Goal: Information Seeking & Learning: Understand process/instructions

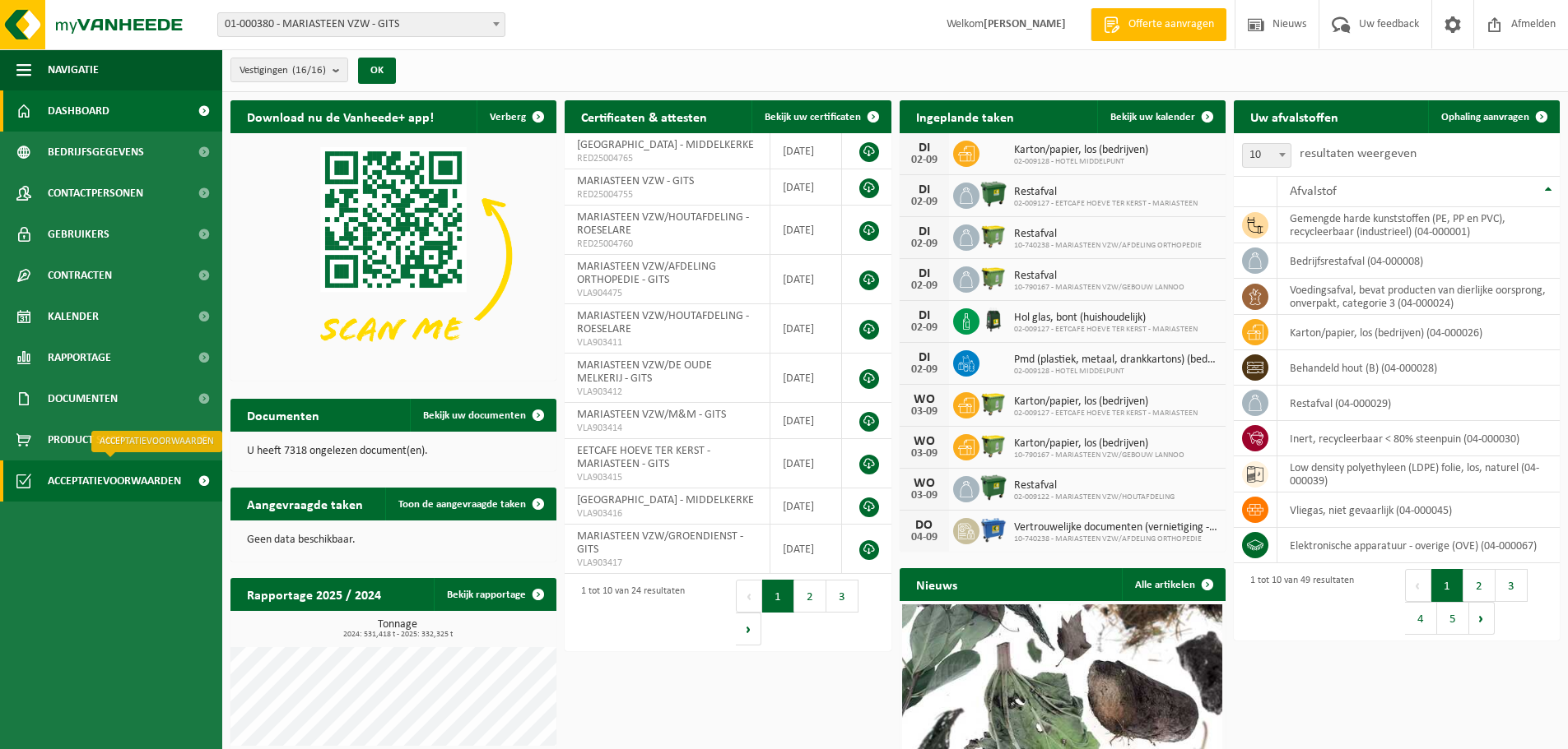
click at [65, 485] on span "Acceptatievoorwaarden" at bounding box center [115, 481] width 134 height 41
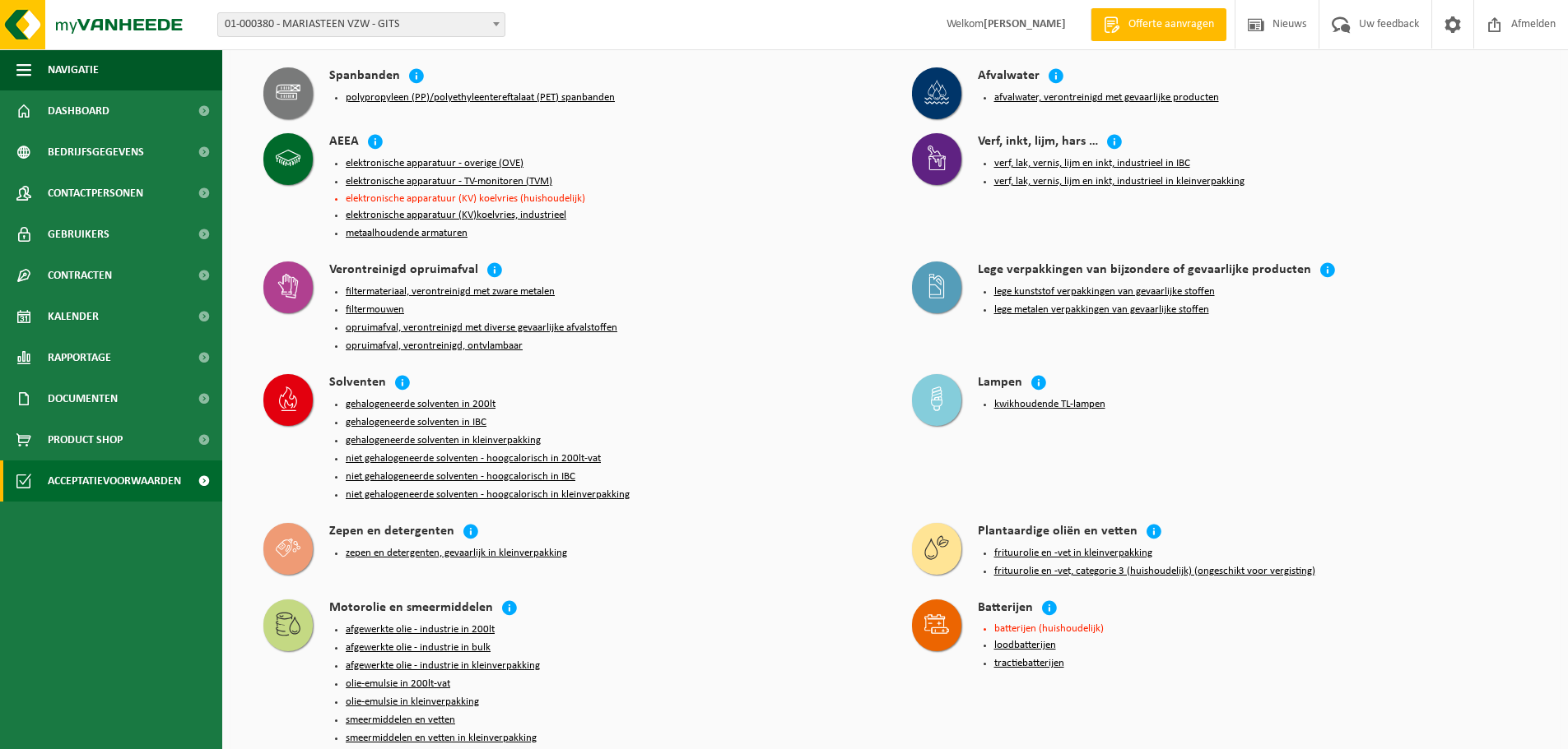
scroll to position [658, 0]
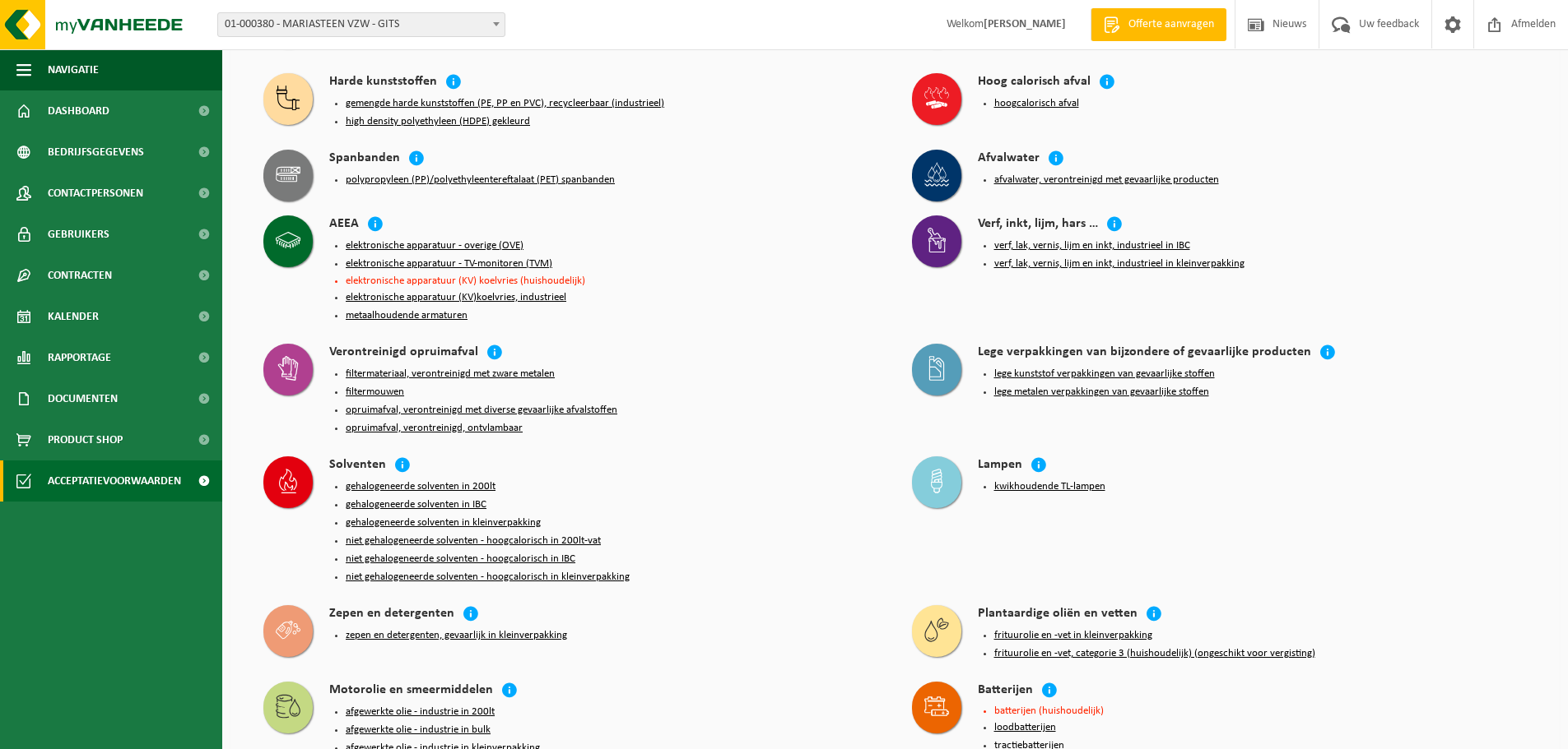
click at [1112, 386] on button "lege metalen verpakkingen van gevaarlijke stoffen" at bounding box center [1101, 392] width 215 height 13
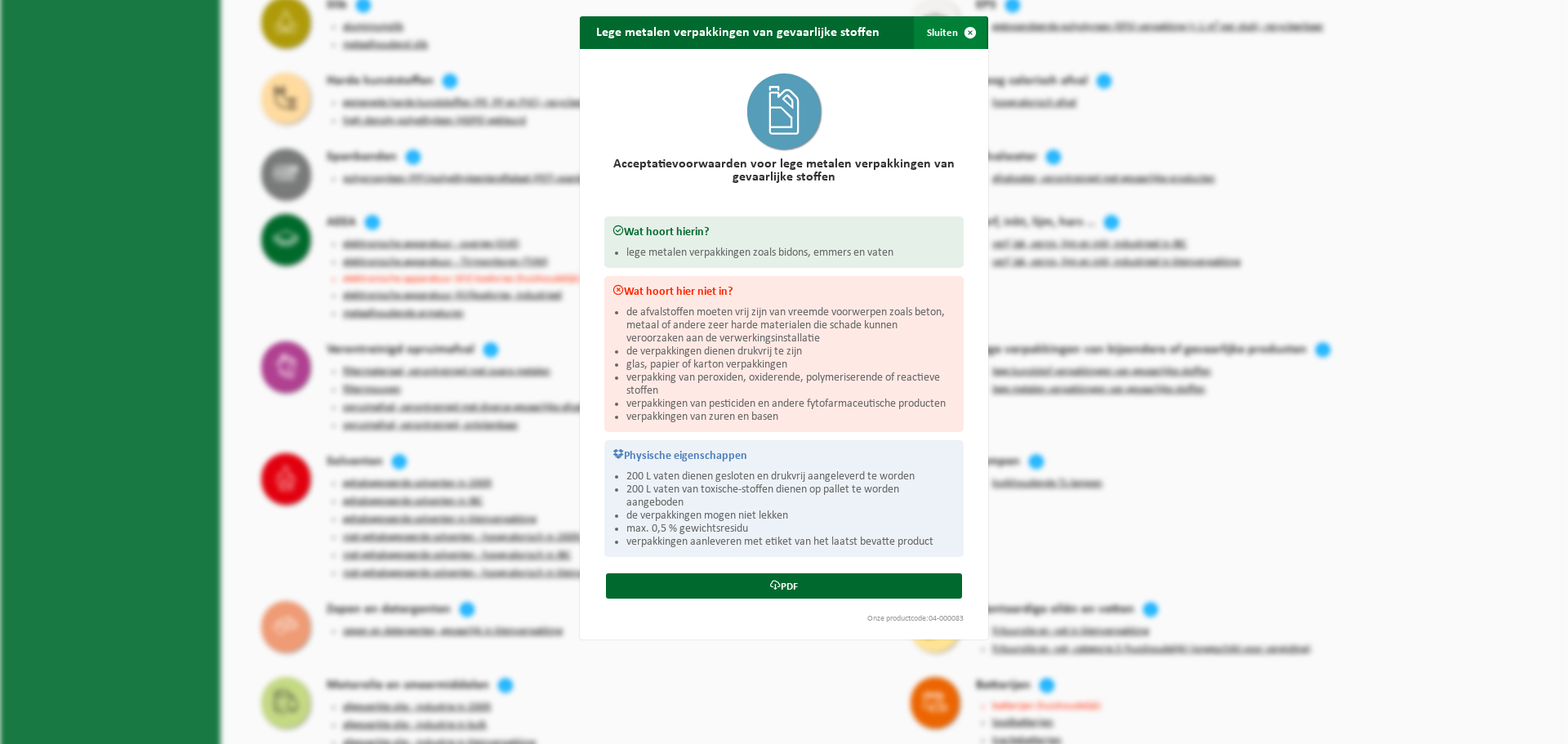
click at [961, 34] on span "button" at bounding box center [970, 33] width 33 height 33
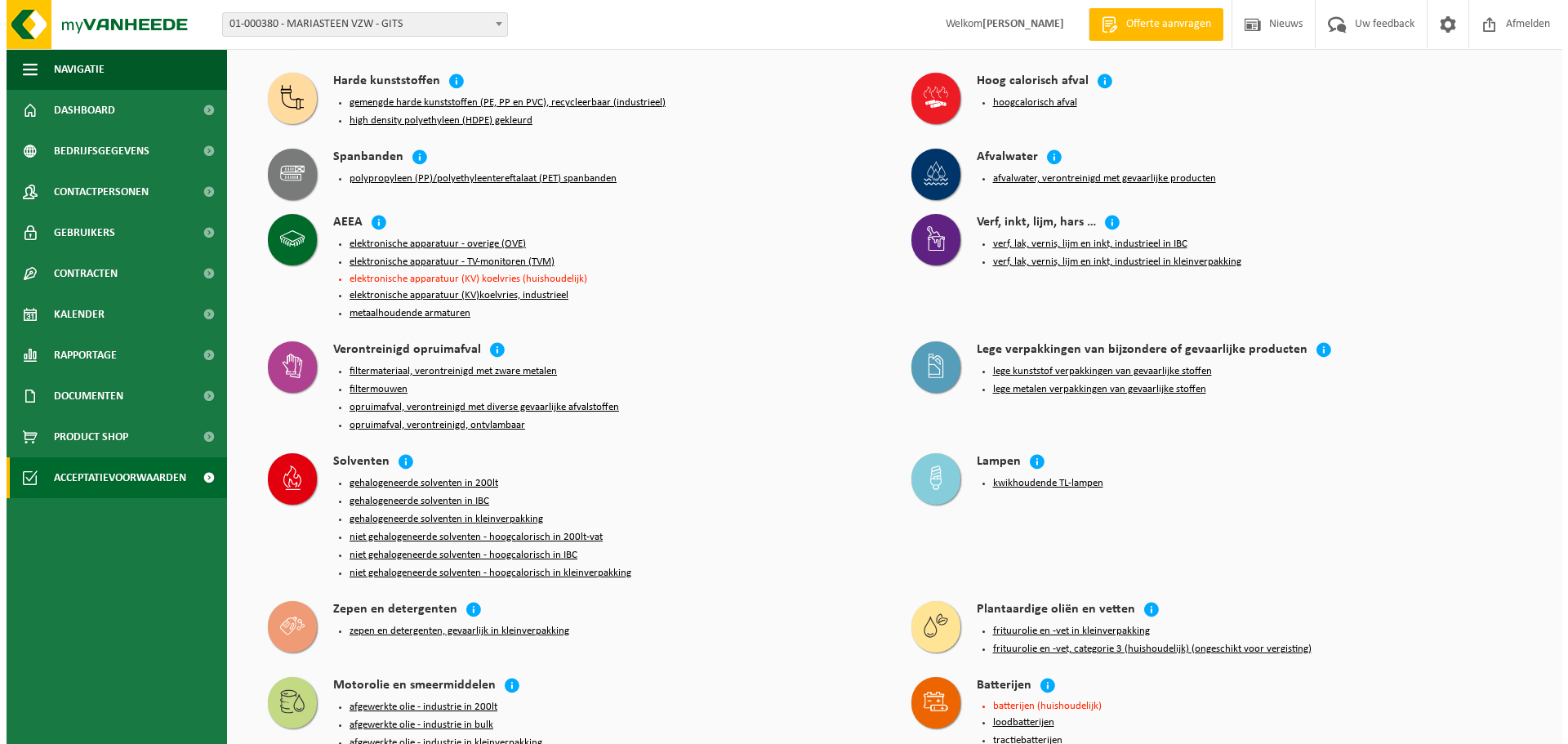
scroll to position [572, 0]
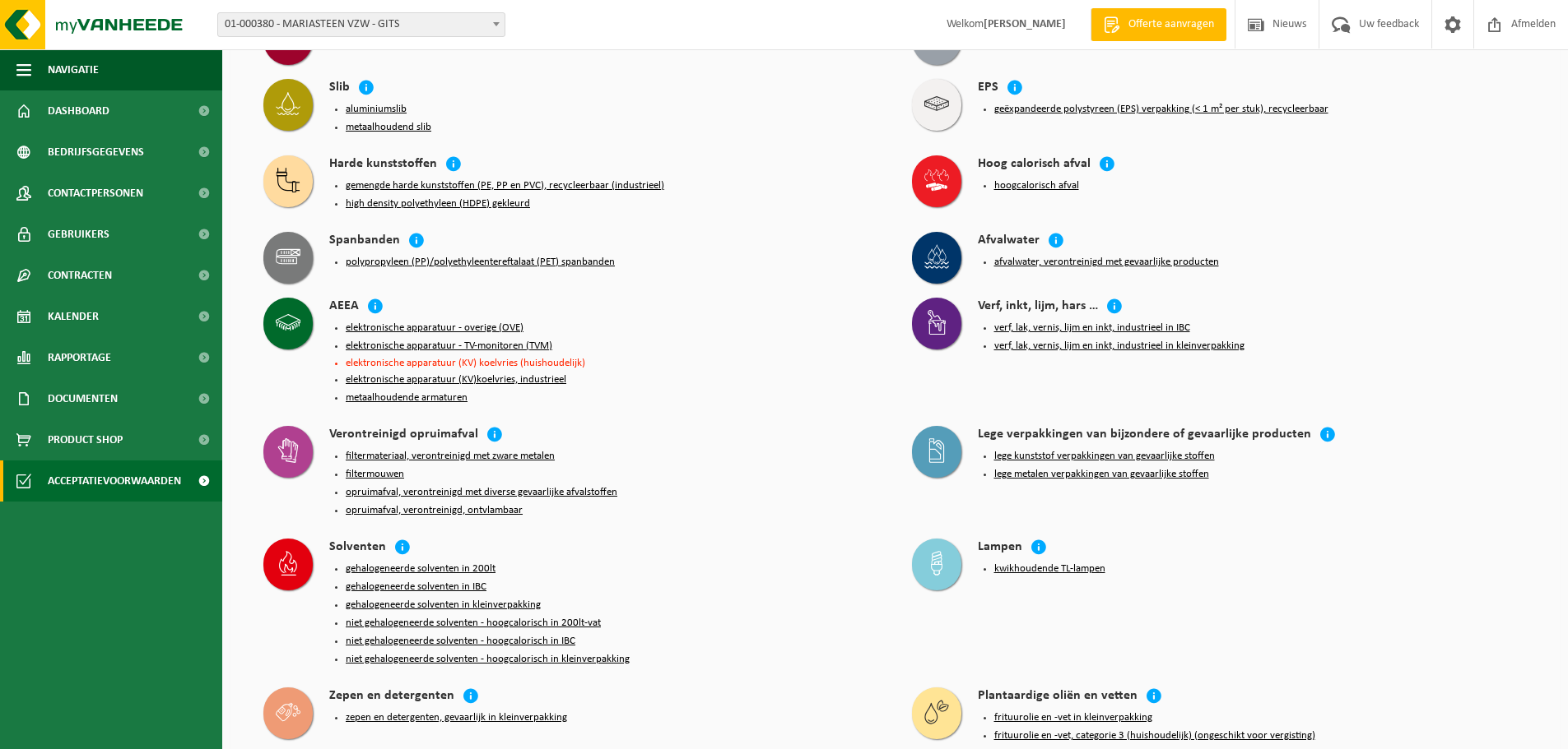
click at [1124, 339] on button "verf, lak, vernis, lijm en inkt, industrieel in kleinverpakking" at bounding box center [1119, 346] width 250 height 13
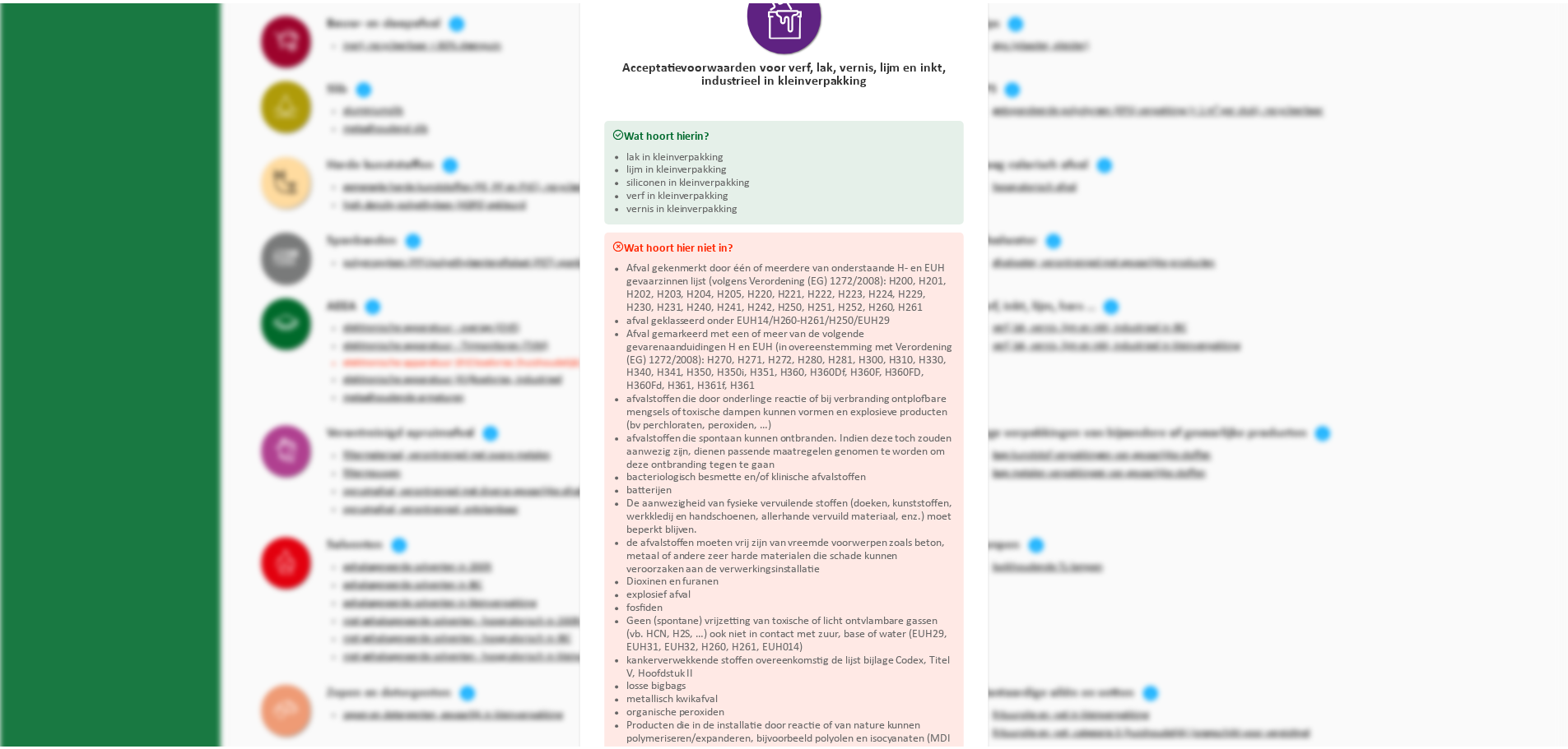
scroll to position [0, 0]
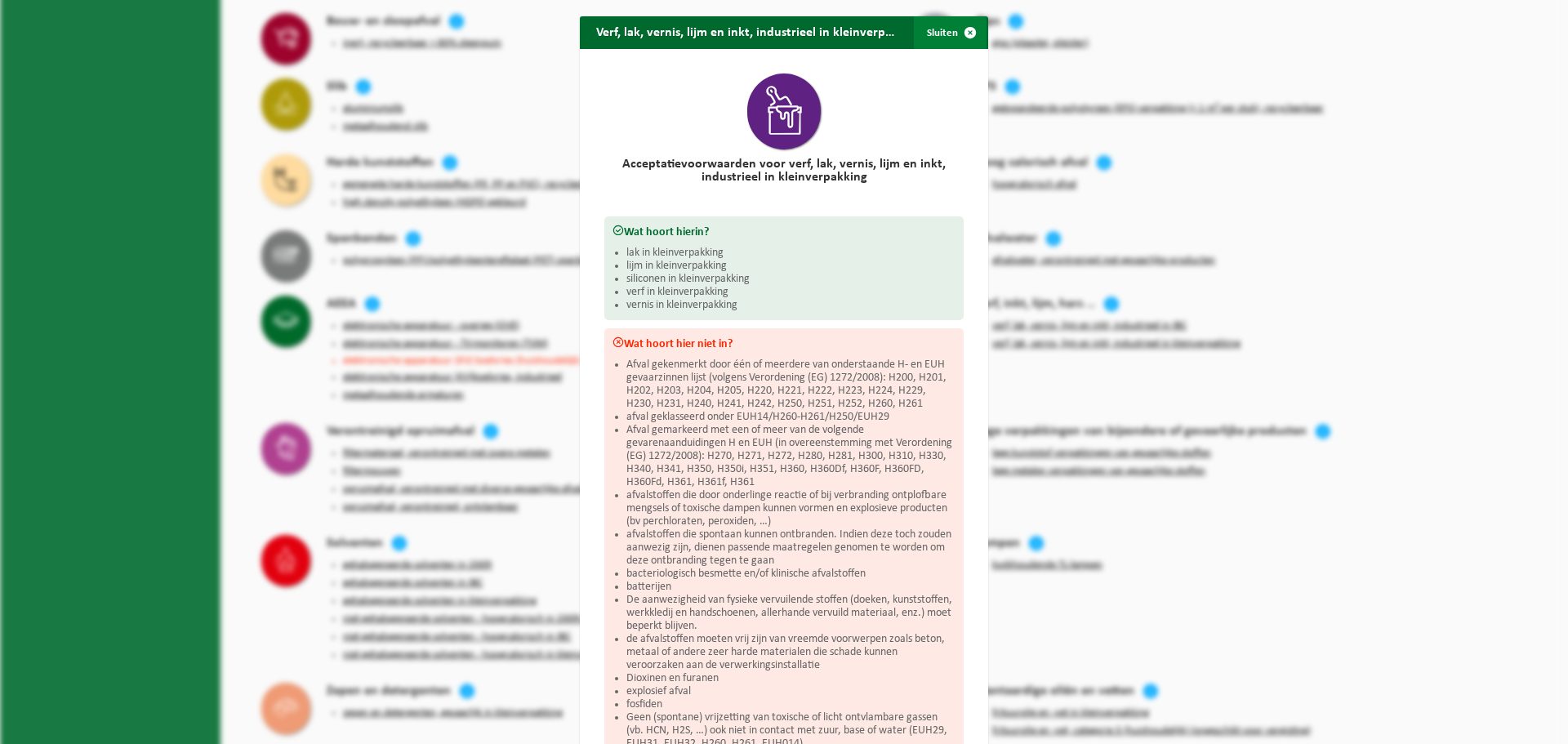
click at [954, 33] on span "button" at bounding box center [970, 33] width 33 height 33
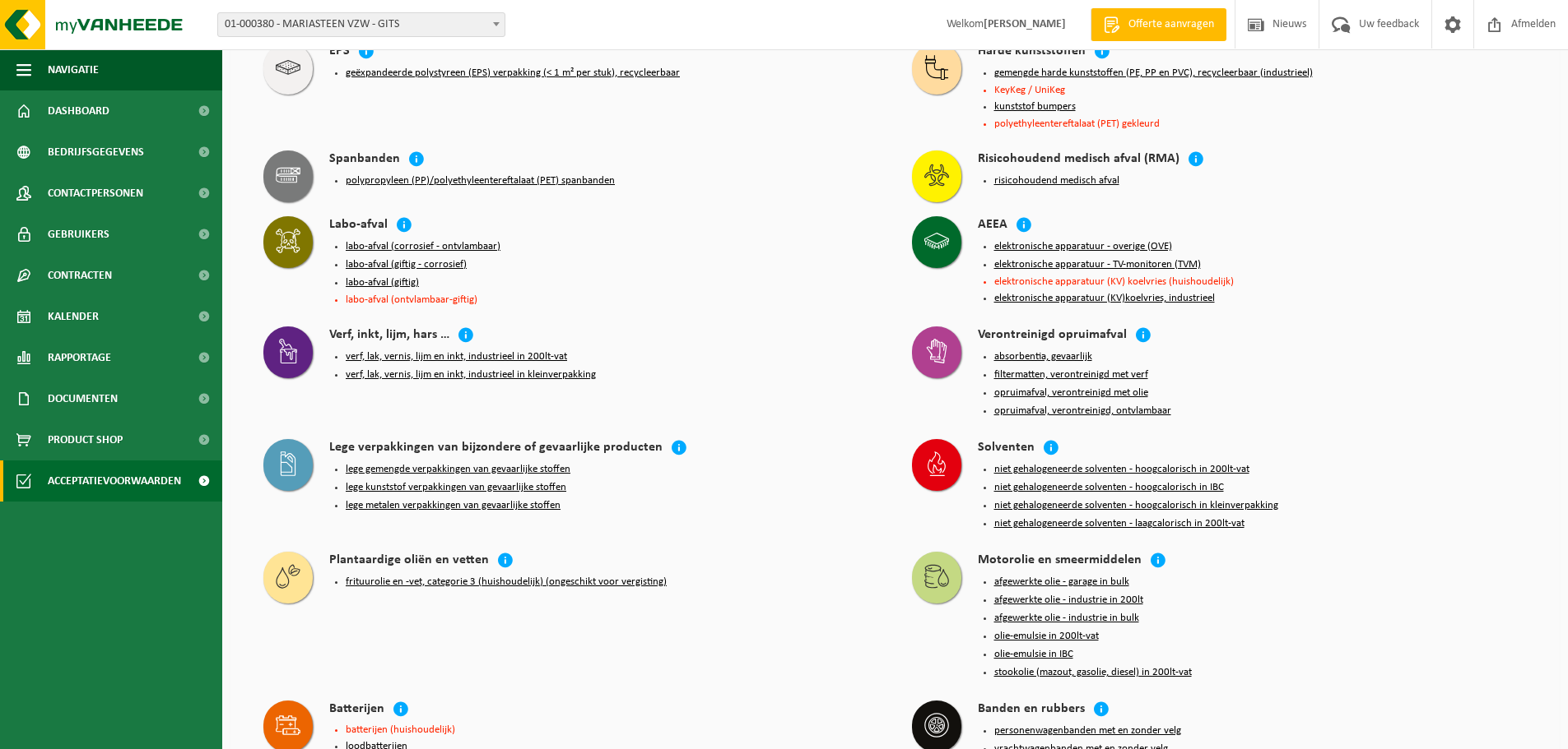
scroll to position [2633, 0]
click at [464, 325] on icon at bounding box center [466, 334] width 16 height 16
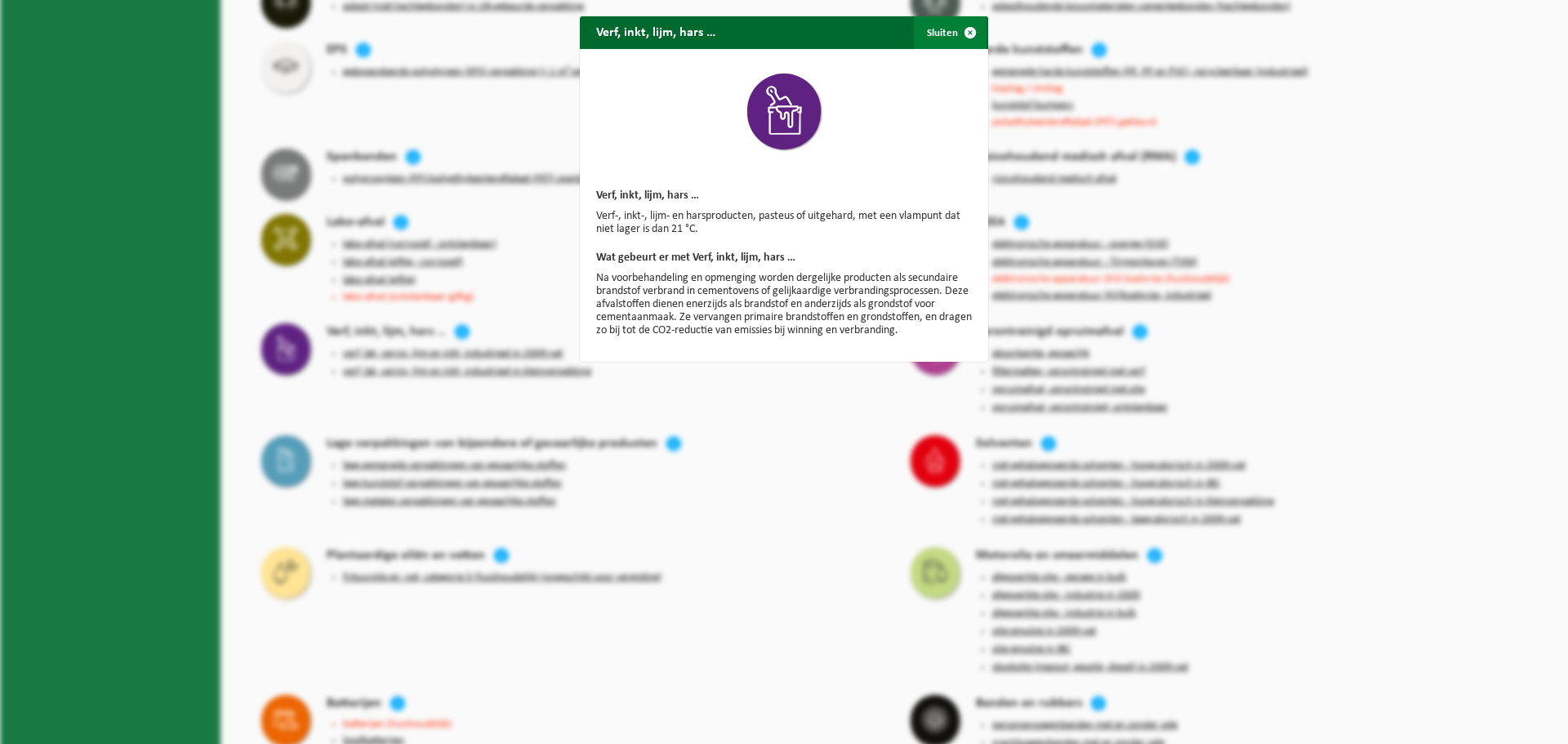
click at [963, 28] on span "button" at bounding box center [970, 33] width 33 height 33
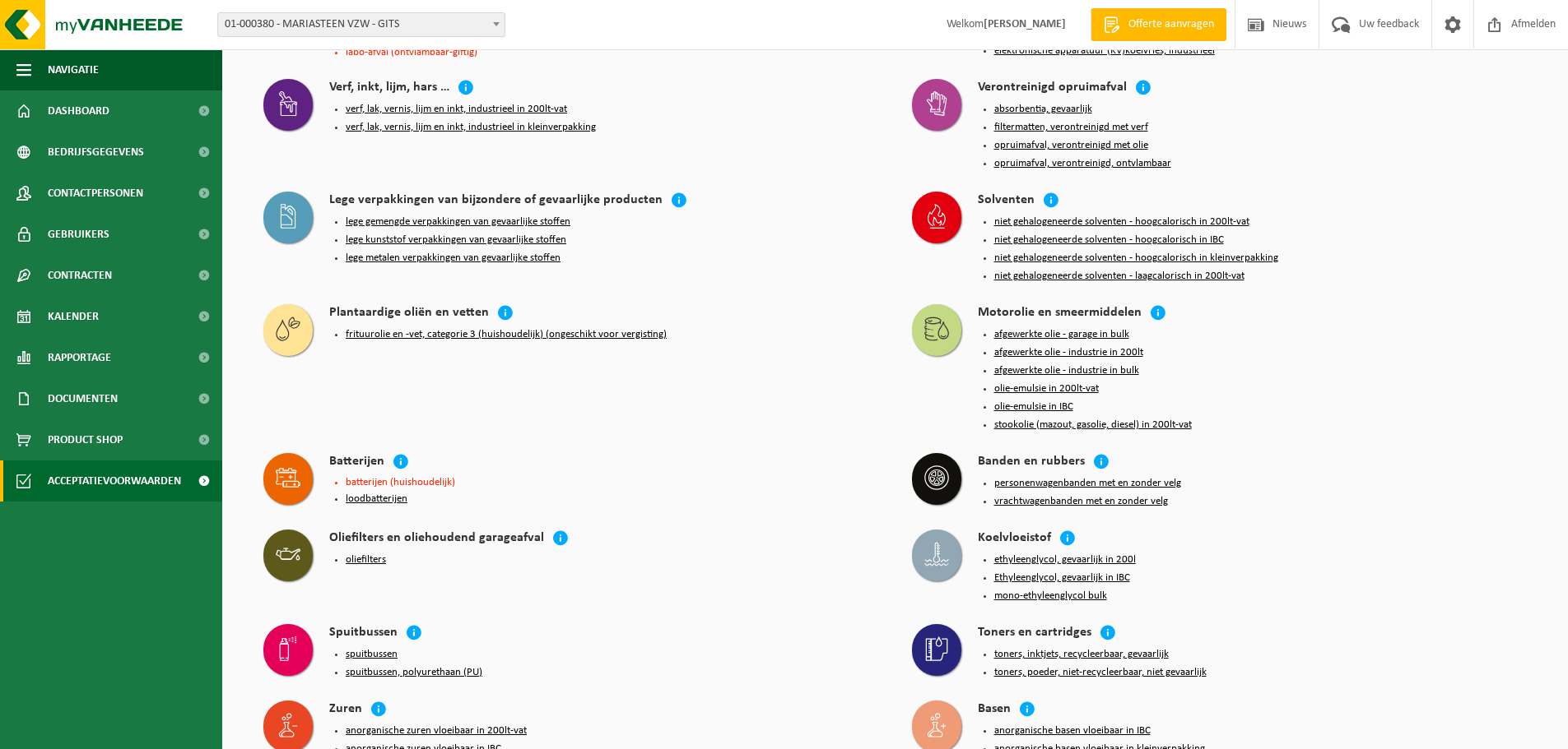
scroll to position [2926, 0]
